Goal: Transaction & Acquisition: Purchase product/service

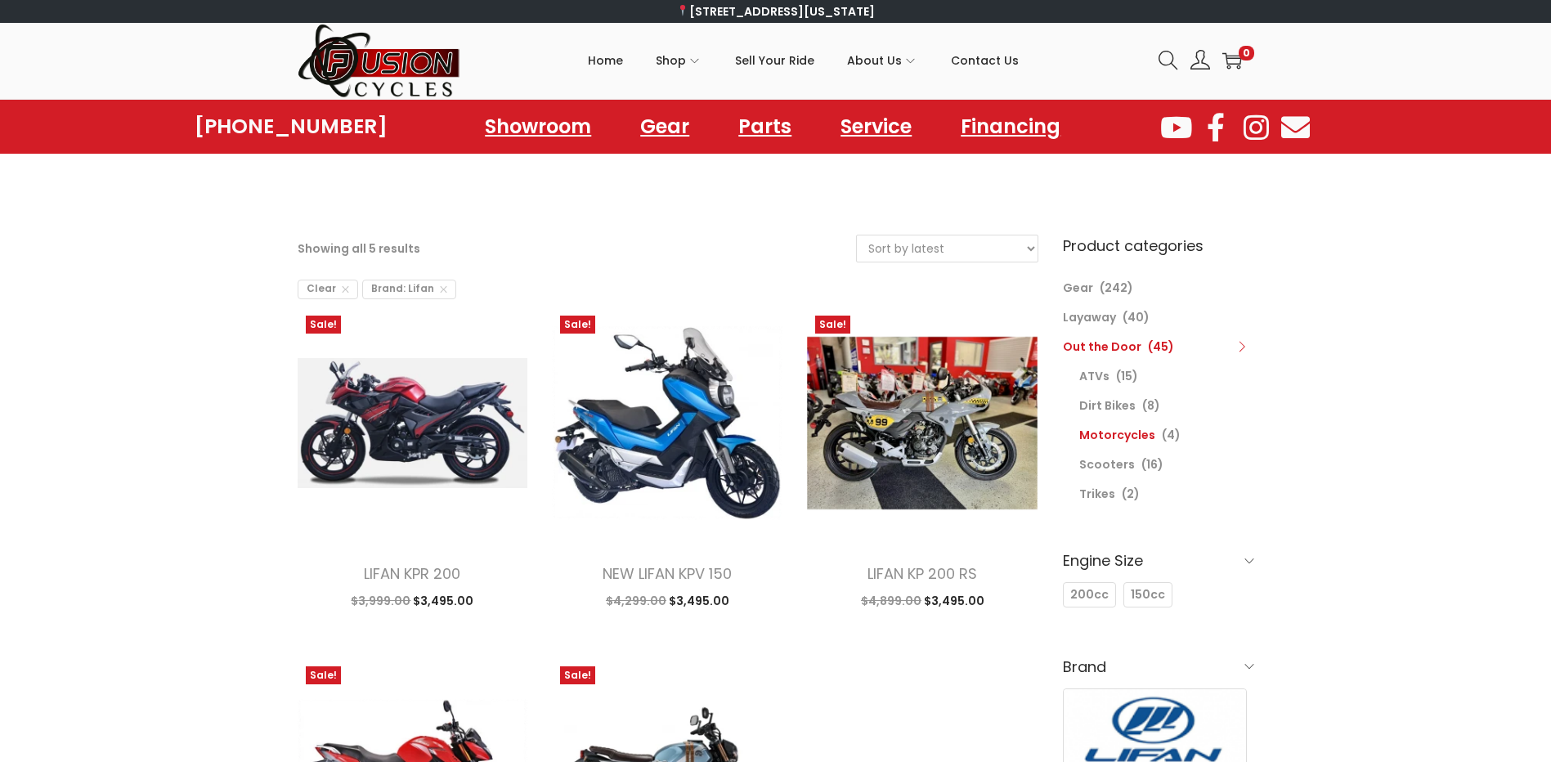
click at [1129, 439] on link "Motorcycles" at bounding box center [1117, 435] width 76 height 16
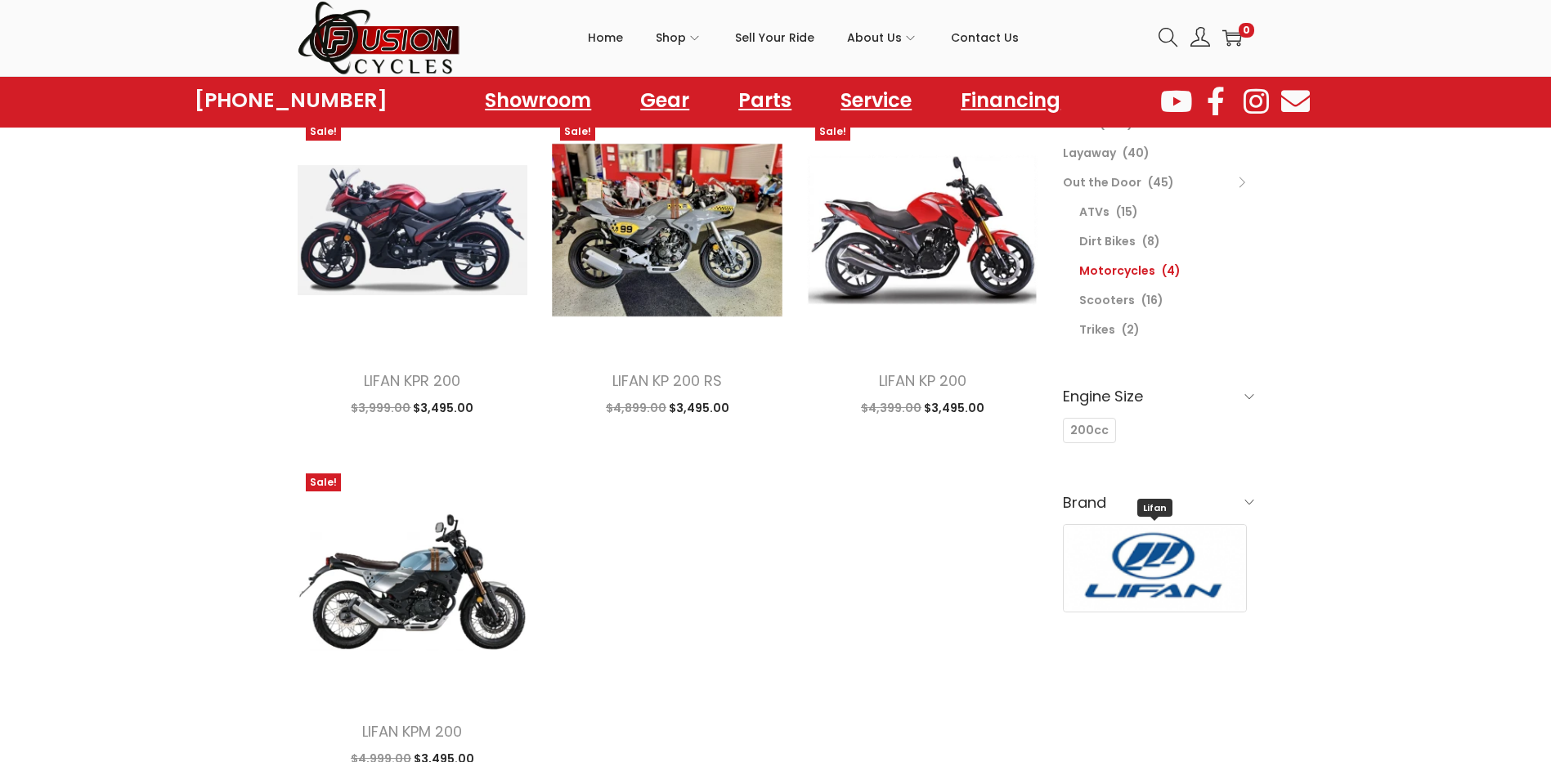
scroll to position [164, 0]
click at [1096, 303] on link "Scooters" at bounding box center [1107, 301] width 56 height 16
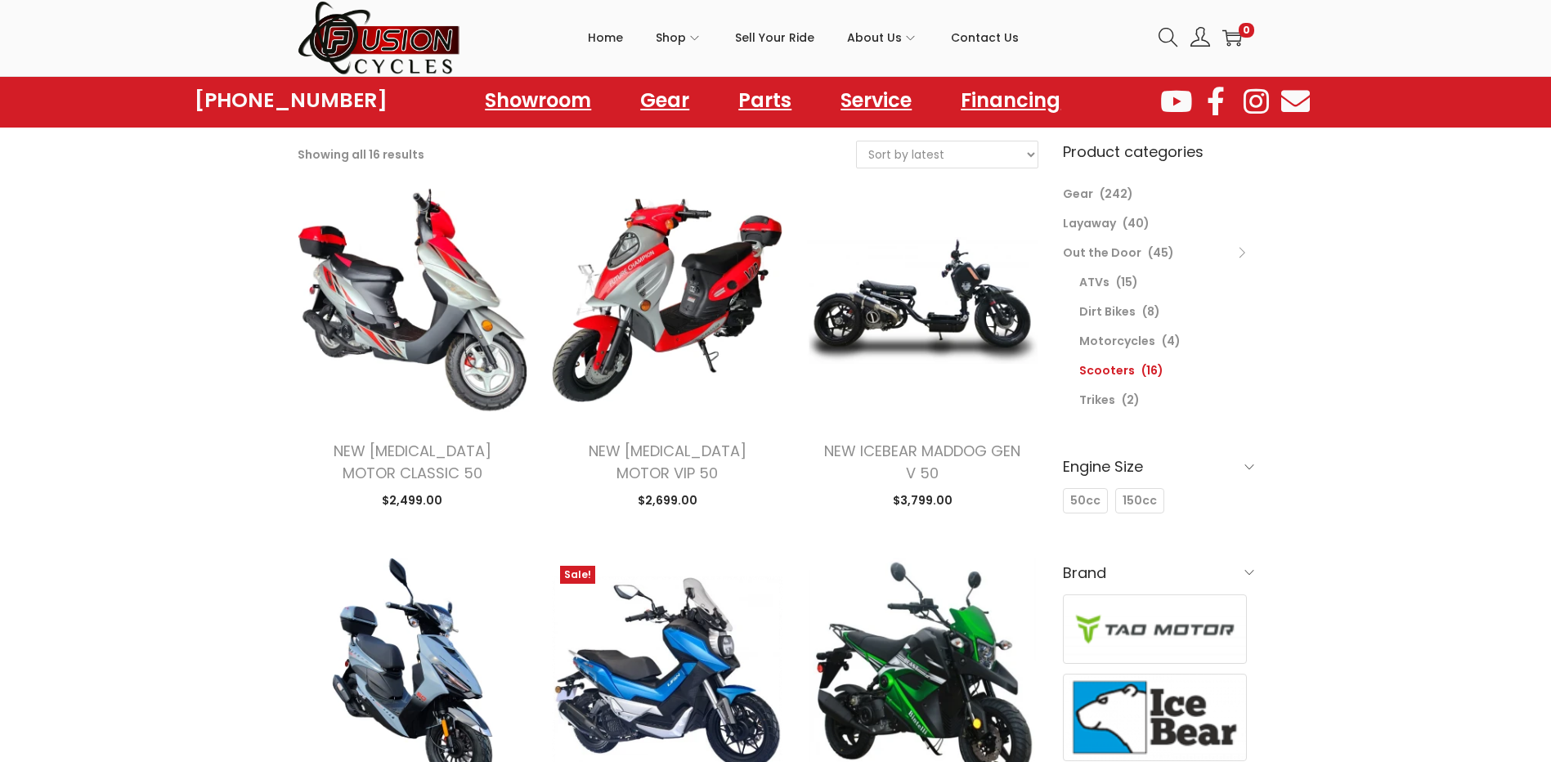
scroll to position [82, 0]
